Goal: Navigation & Orientation: Go to known website

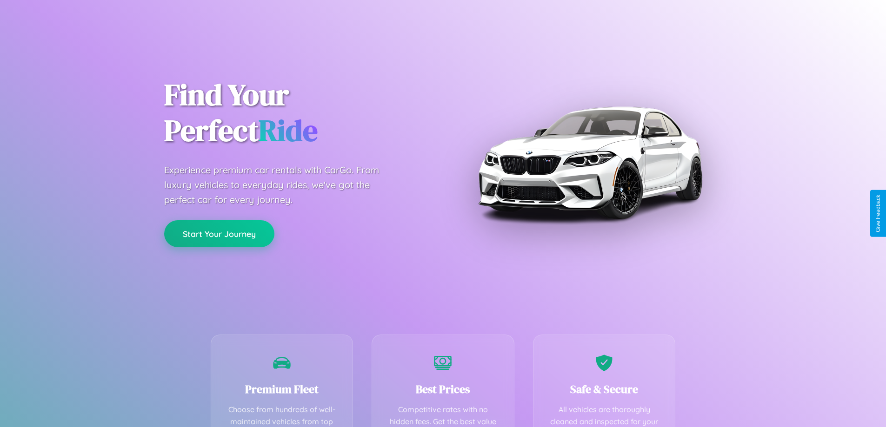
click at [219, 234] on button "Start Your Journey" at bounding box center [219, 233] width 110 height 27
click at [219, 233] on button "Start Your Journey" at bounding box center [219, 233] width 110 height 27
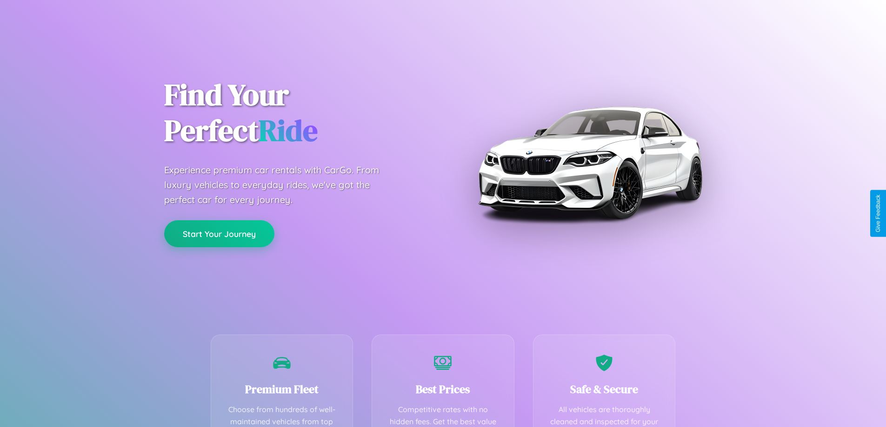
click at [219, 233] on button "Start Your Journey" at bounding box center [219, 233] width 110 height 27
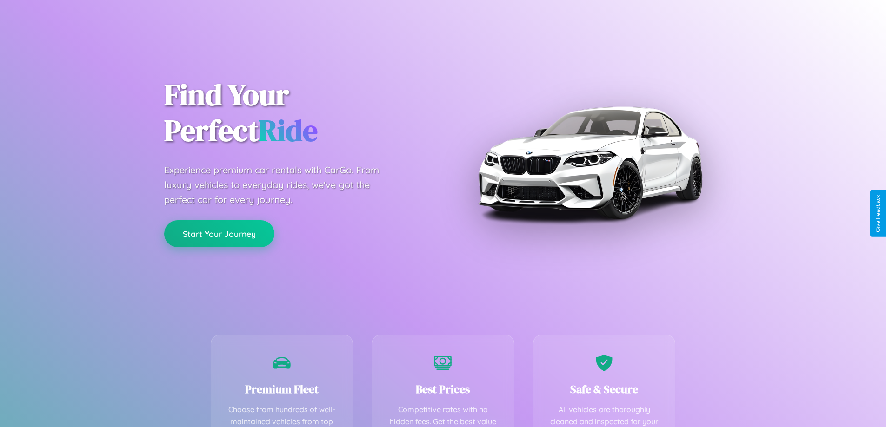
click at [219, 233] on button "Start Your Journey" at bounding box center [219, 233] width 110 height 27
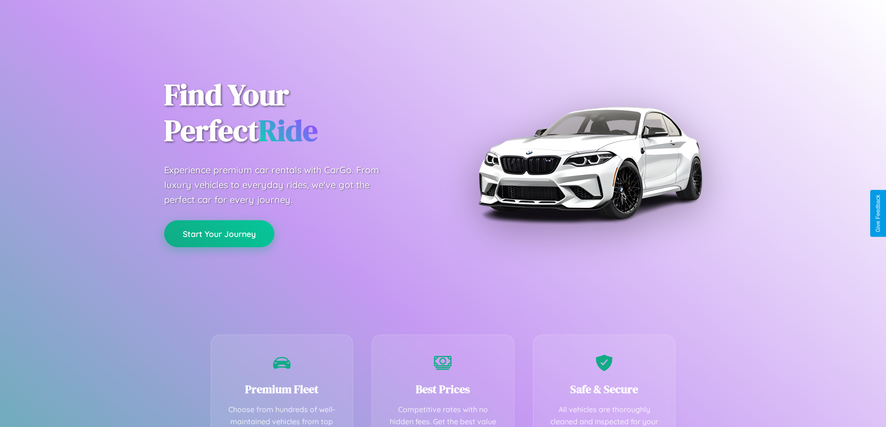
click at [219, 233] on button "Start Your Journey" at bounding box center [219, 233] width 110 height 27
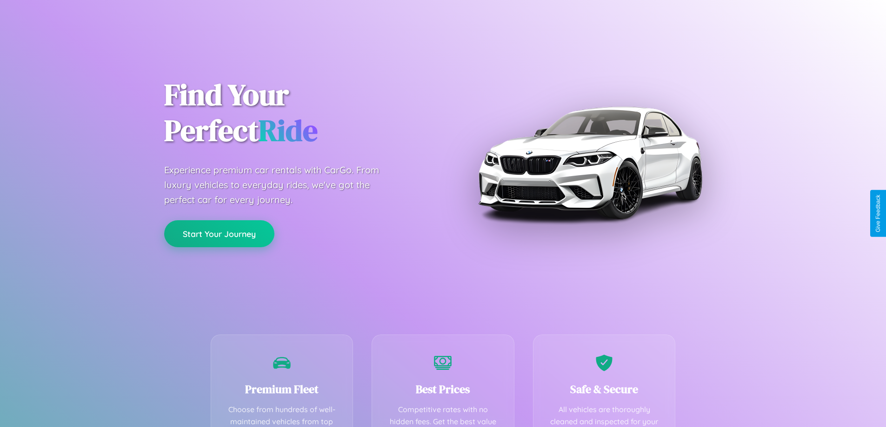
click at [219, 233] on button "Start Your Journey" at bounding box center [219, 233] width 110 height 27
